Goal: Information Seeking & Learning: Learn about a topic

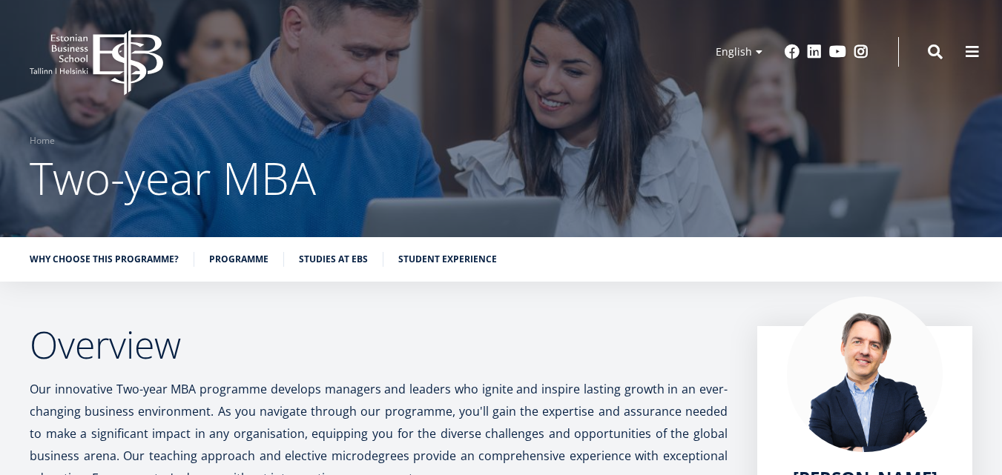
click at [82, 56] on icon "EBS Logo Created with Sketch." at bounding box center [96, 63] width 133 height 66
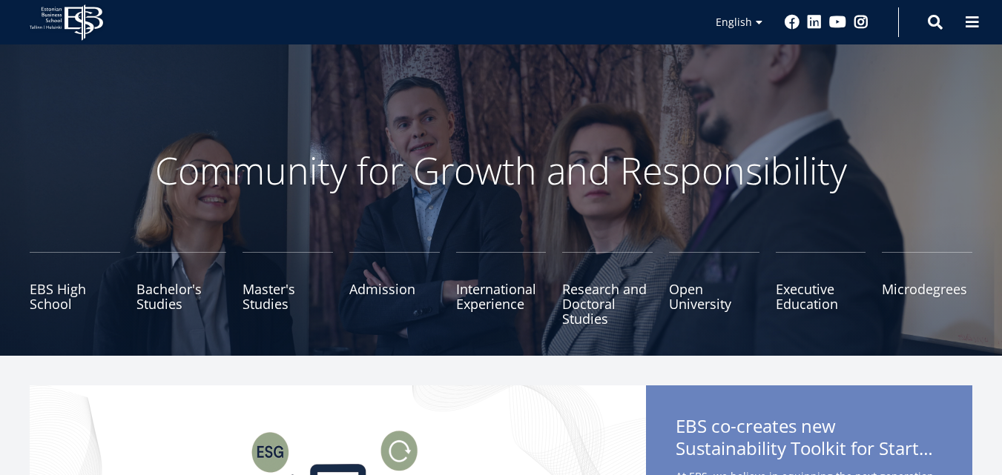
scroll to position [148, 0]
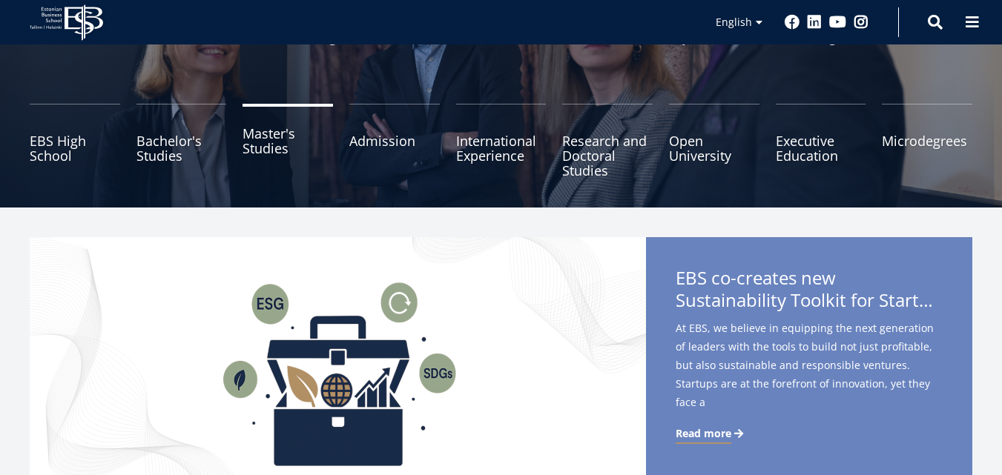
click at [265, 145] on link "Master's Studies" at bounding box center [287, 141] width 90 height 74
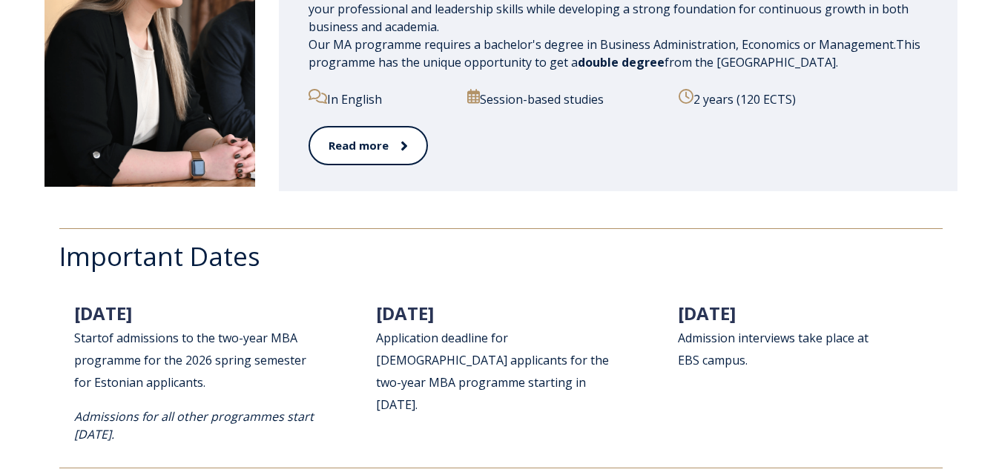
scroll to position [1700, 0]
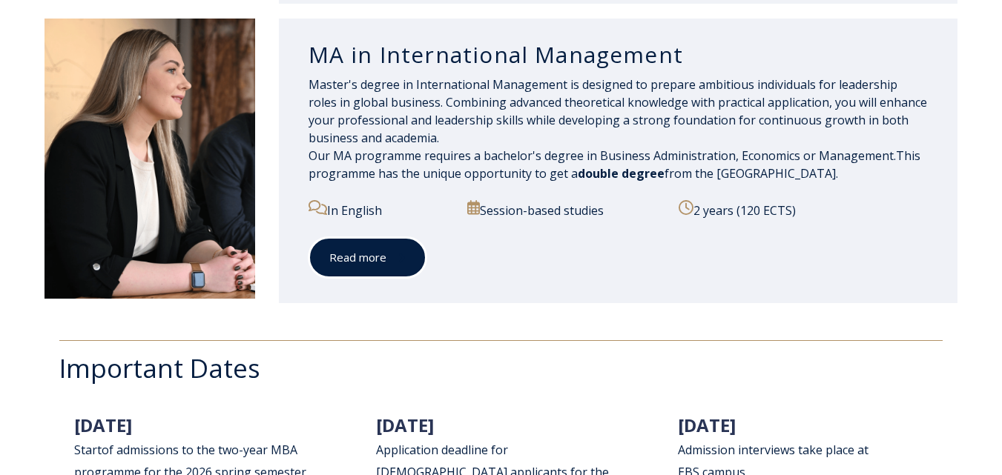
click at [380, 263] on link "Read more" at bounding box center [367, 257] width 118 height 41
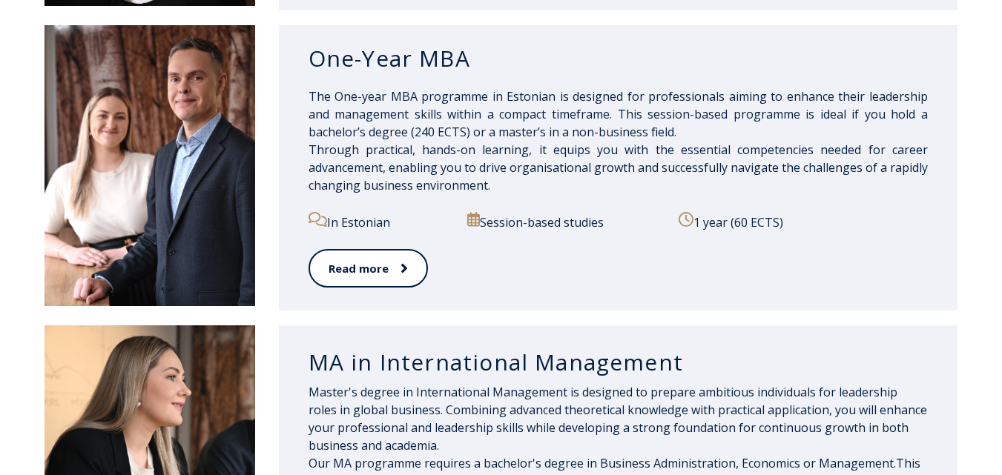
scroll to position [1689, 0]
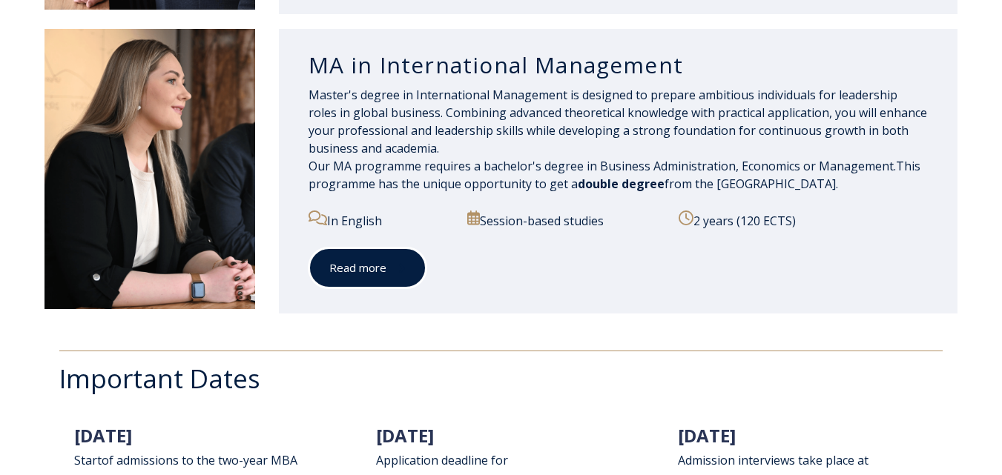
click at [380, 269] on link "Read more" at bounding box center [367, 268] width 118 height 41
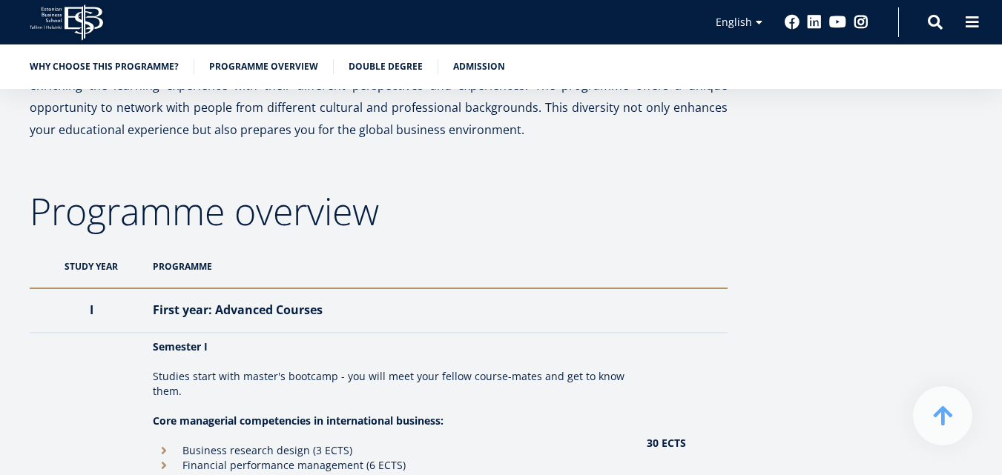
scroll to position [816, 0]
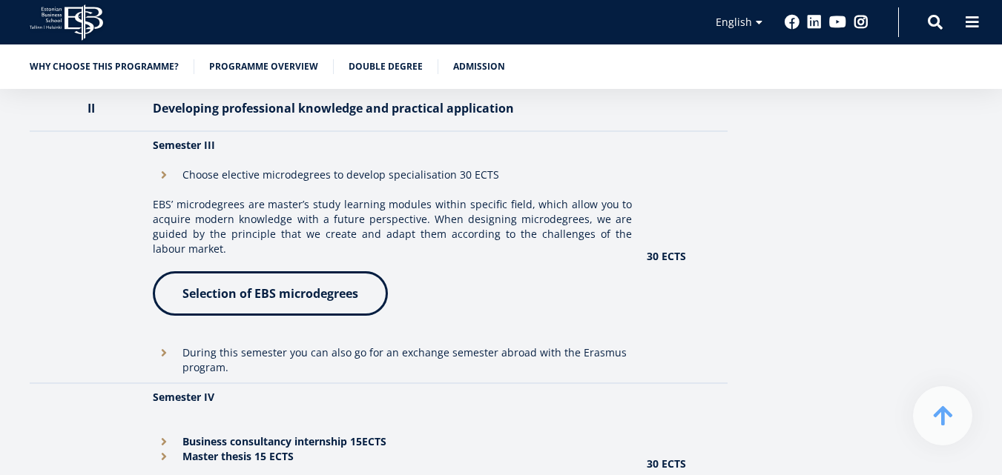
scroll to position [1335, 0]
